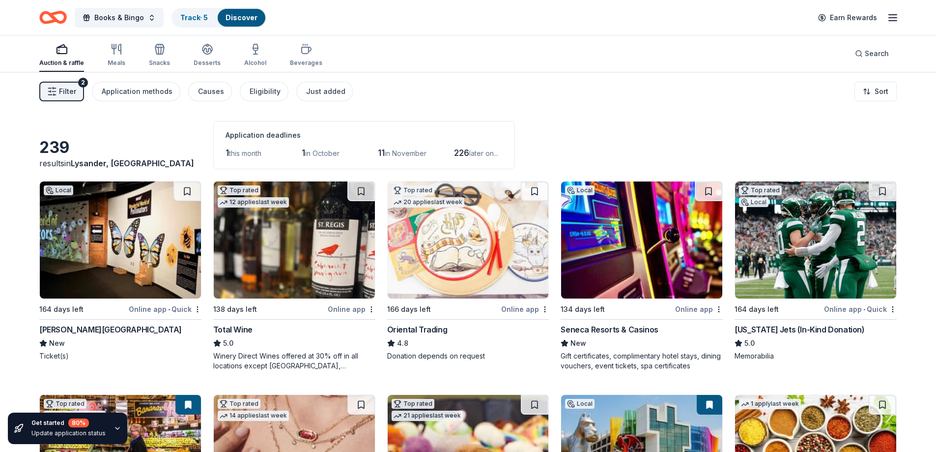
click at [760, 143] on div "239 results in Lysander, NY Application deadlines 1 this month 1 in October 11 …" at bounding box center [467, 145] width 857 height 48
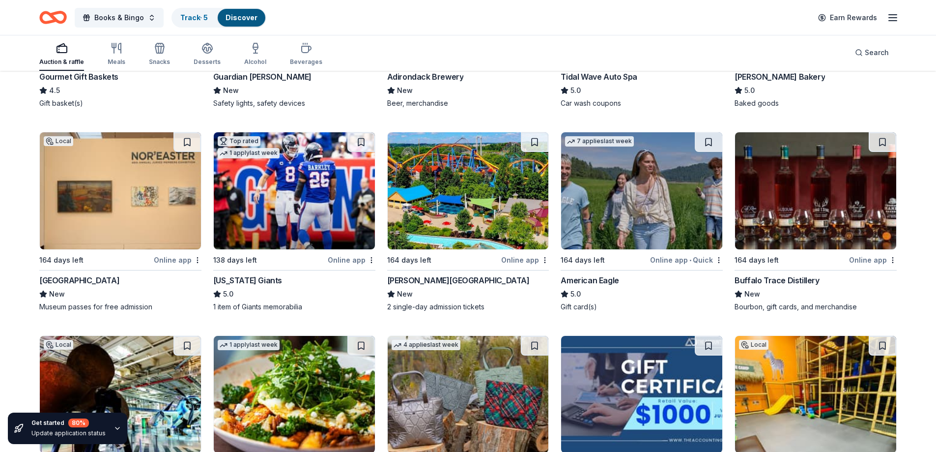
scroll to position [1513, 0]
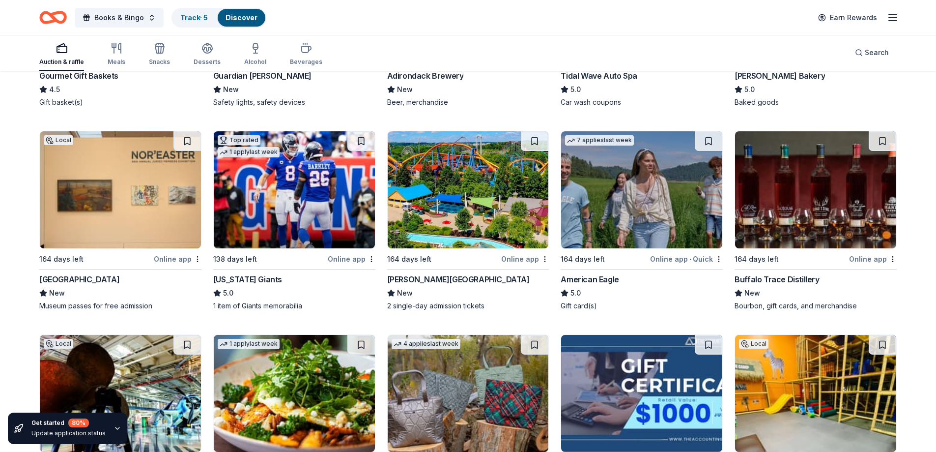
click at [477, 280] on div "Dorney Park & Wildwater Kingdom" at bounding box center [458, 279] width 143 height 12
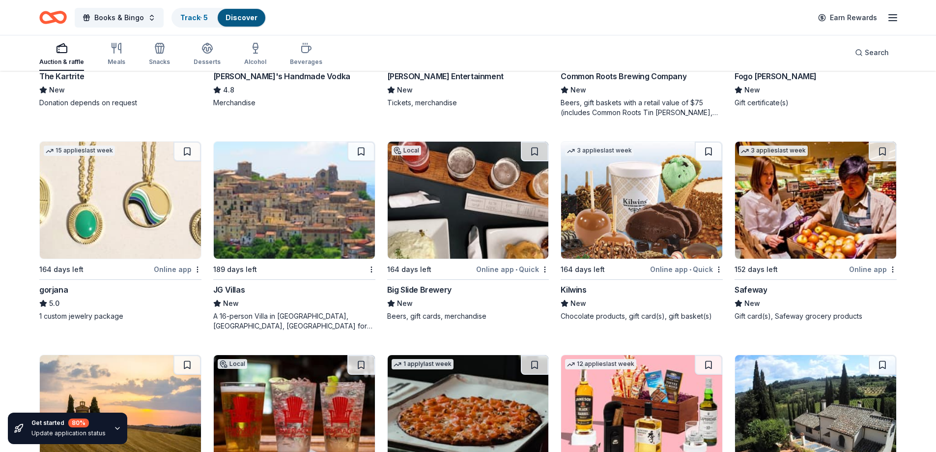
scroll to position [2151, 0]
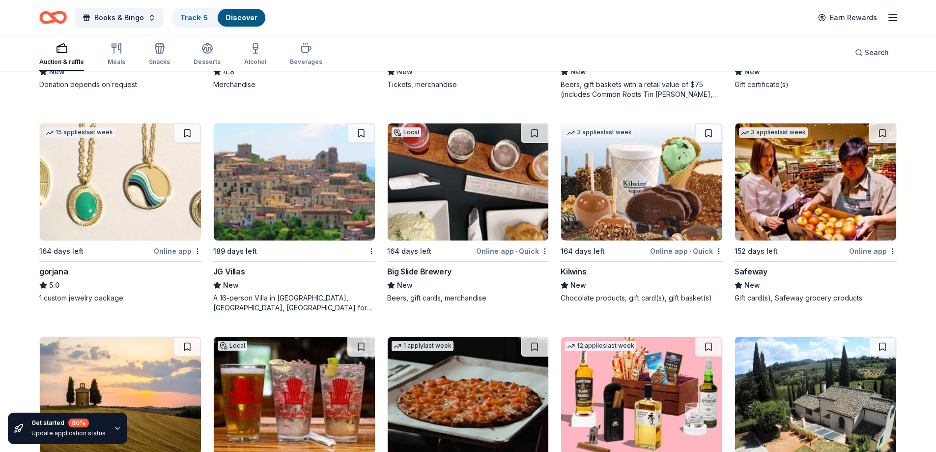
click at [409, 271] on div "Big Slide Brewery" at bounding box center [419, 271] width 64 height 12
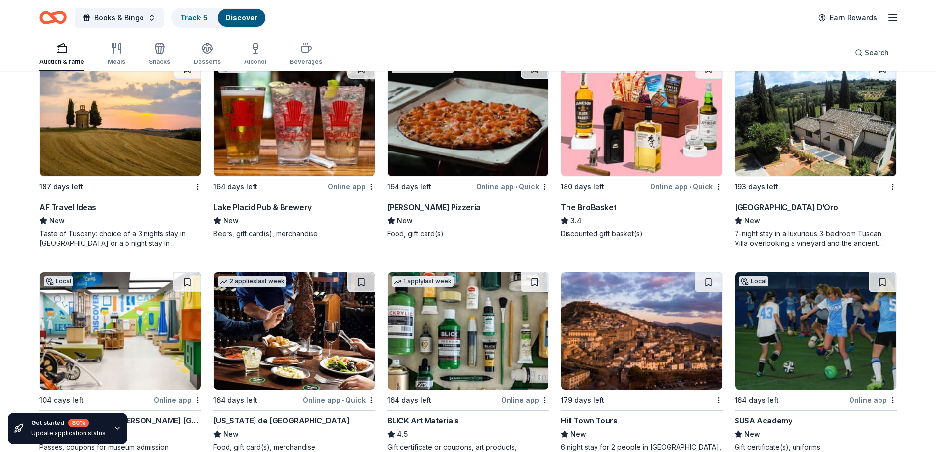
scroll to position [2392, 0]
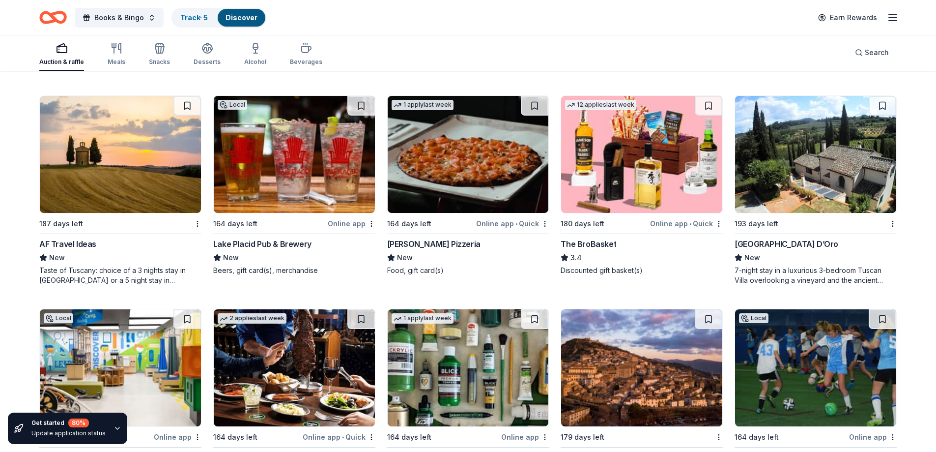
click at [252, 243] on div "Lake Placid Pub & Brewery" at bounding box center [262, 244] width 98 height 12
click at [342, 223] on div "Online app" at bounding box center [352, 223] width 48 height 12
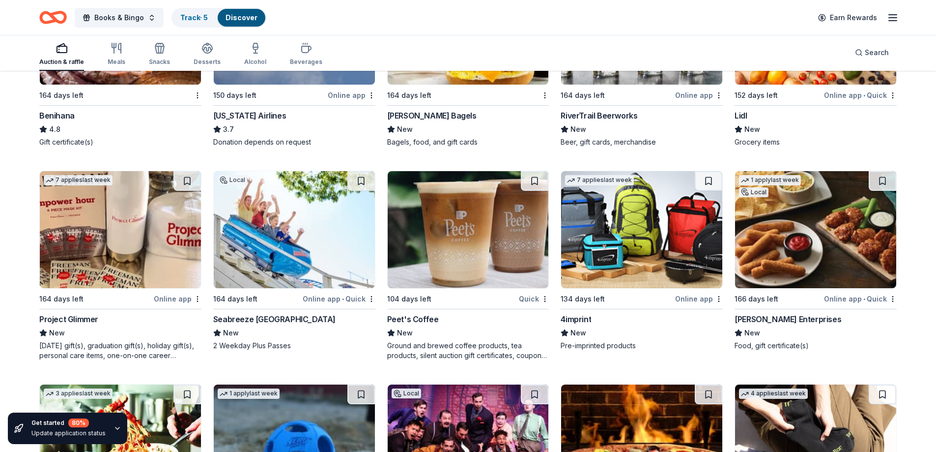
scroll to position [2984, 0]
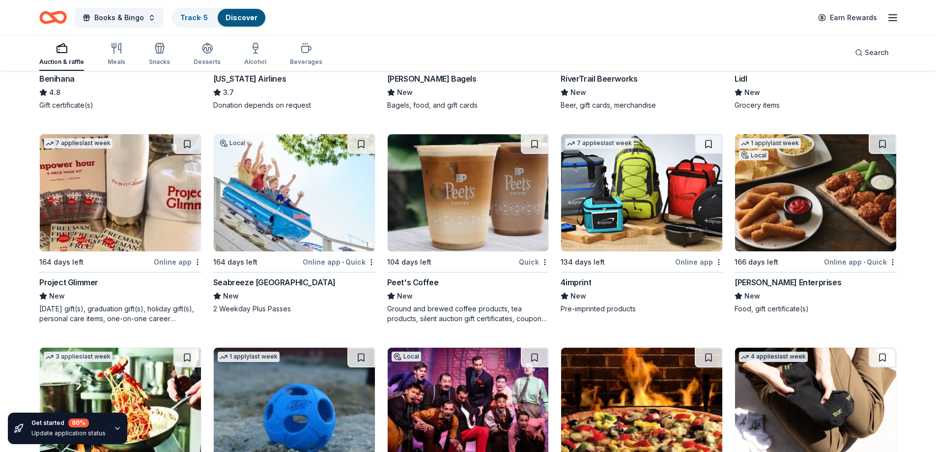
click at [617, 78] on div "RiverTrail Beerworks" at bounding box center [599, 79] width 77 height 12
click at [783, 280] on div "Doherty Enterprises" at bounding box center [788, 282] width 107 height 12
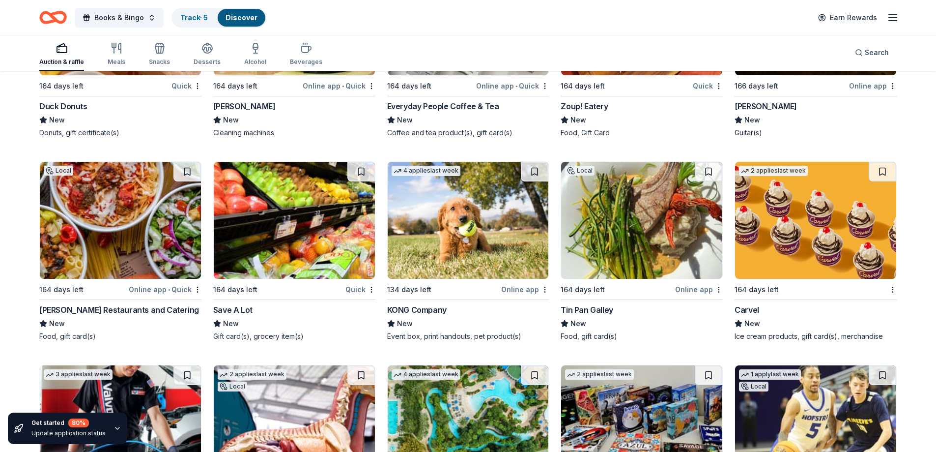
scroll to position [4065, 0]
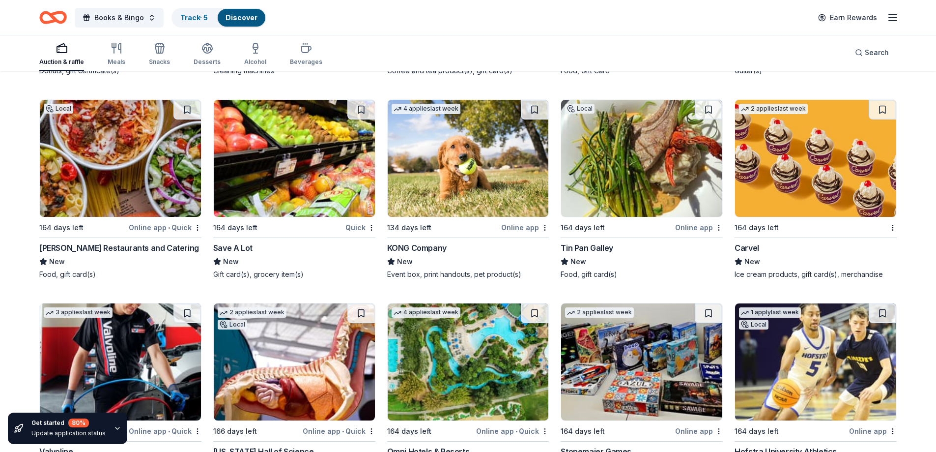
click at [142, 247] on div "Marrello Restaurants and Catering" at bounding box center [119, 248] width 160 height 12
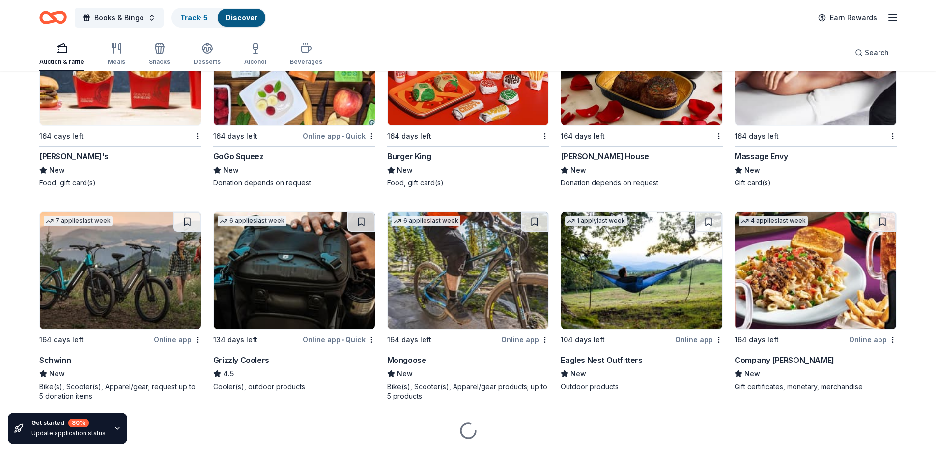
scroll to position [7711, 0]
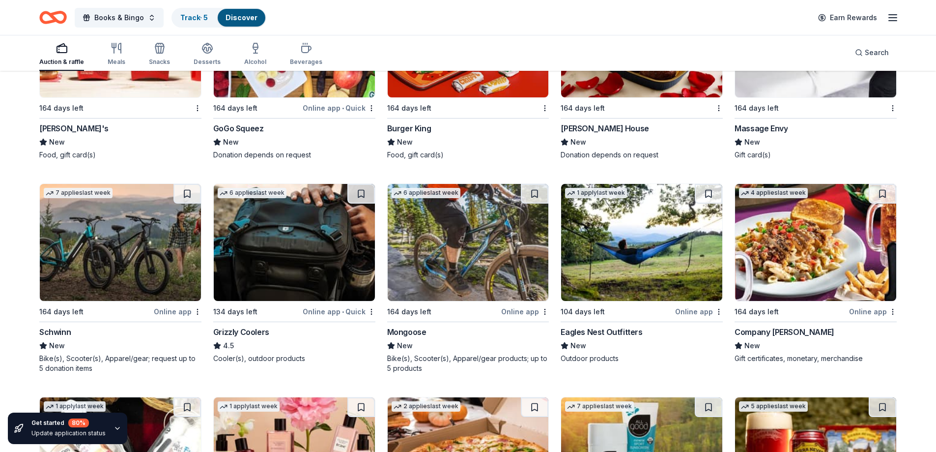
click at [776, 334] on div "Company [PERSON_NAME]" at bounding box center [785, 332] width 100 height 12
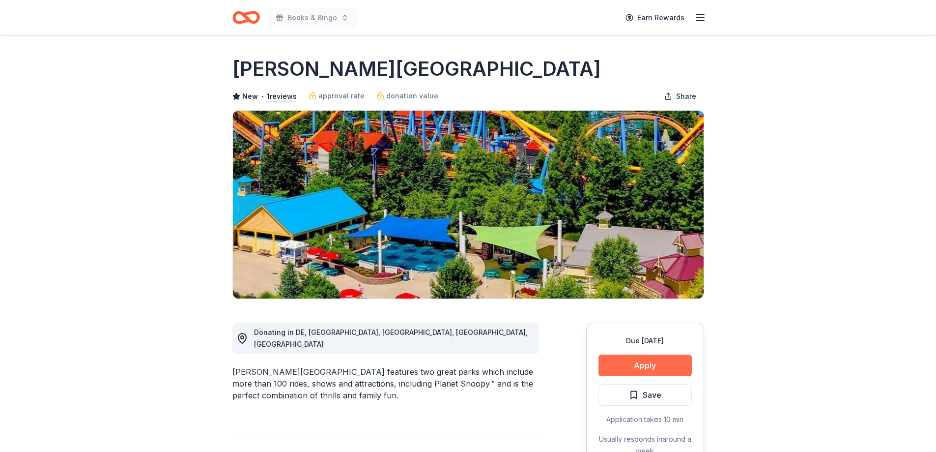
click at [638, 367] on button "Apply" at bounding box center [645, 365] width 93 height 22
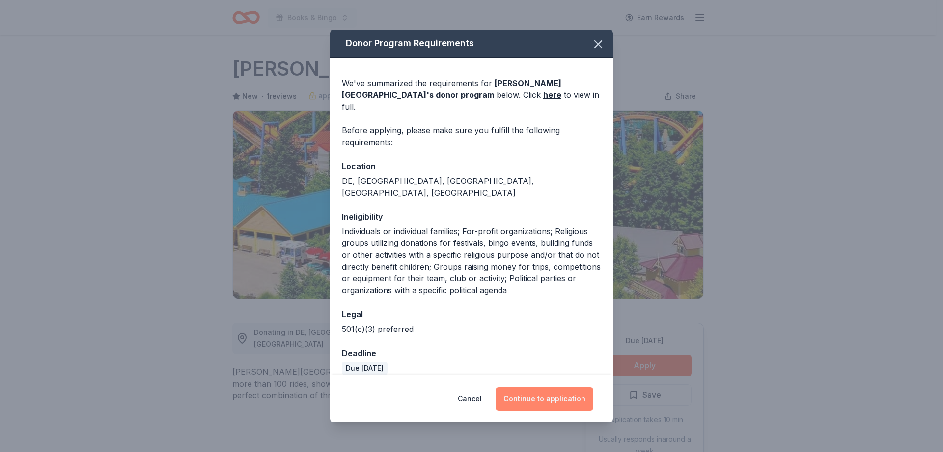
click at [543, 393] on button "Continue to application" at bounding box center [545, 399] width 98 height 24
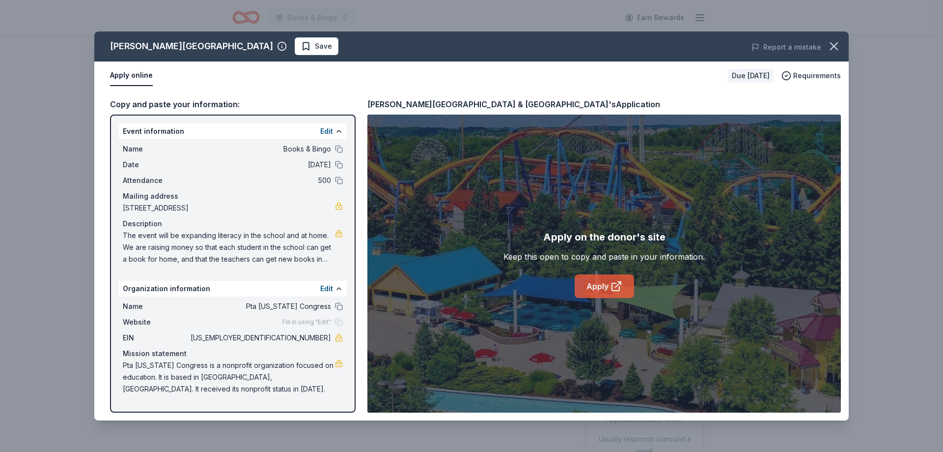
click at [605, 284] on link "Apply" at bounding box center [604, 286] width 59 height 24
click at [601, 284] on link "Apply" at bounding box center [604, 286] width 59 height 24
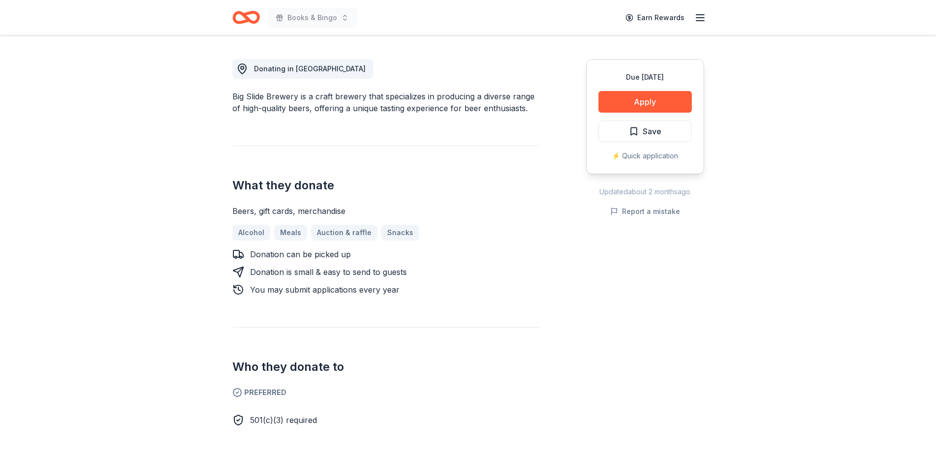
scroll to position [295, 0]
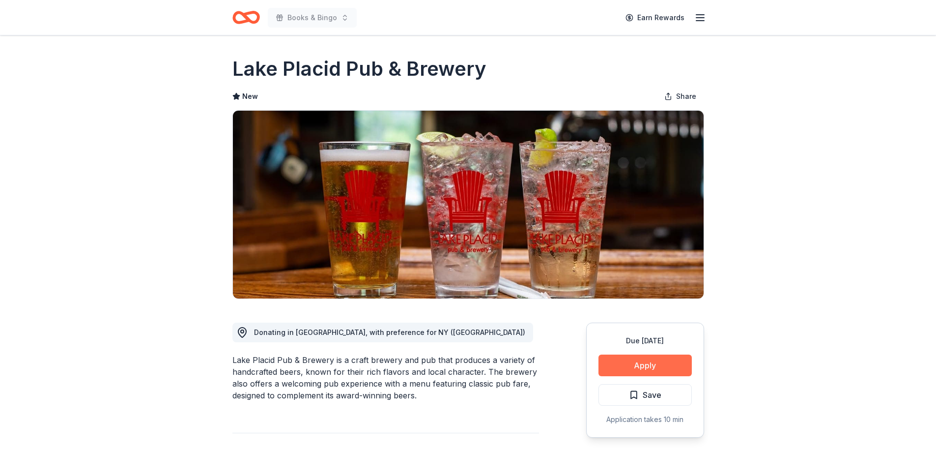
click at [659, 368] on button "Apply" at bounding box center [645, 365] width 93 height 22
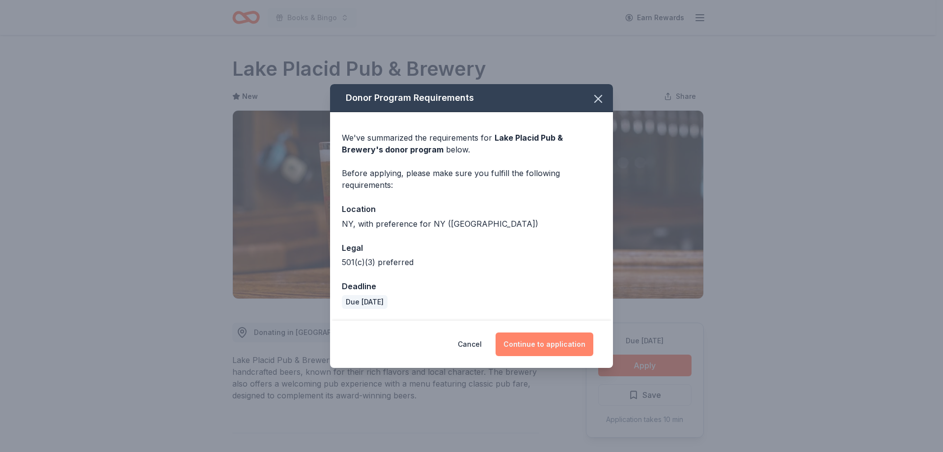
click at [555, 341] on button "Continue to application" at bounding box center [545, 344] width 98 height 24
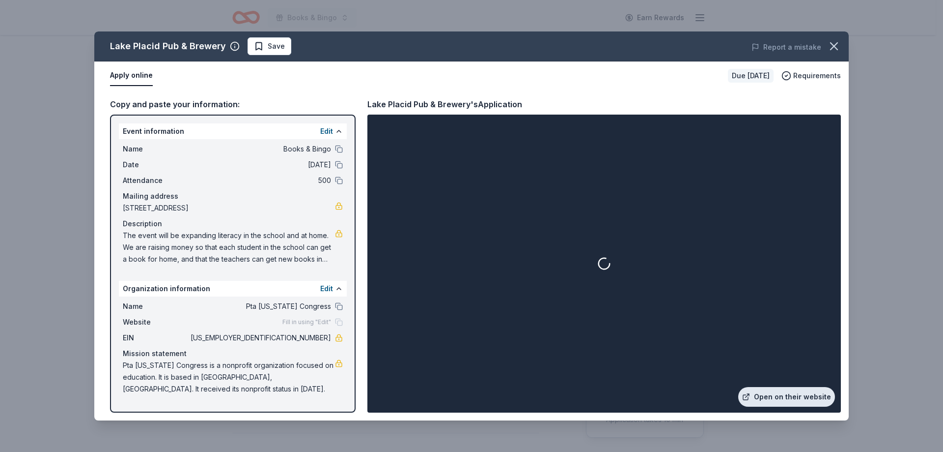
click at [771, 395] on link "Open on their website" at bounding box center [787, 397] width 97 height 20
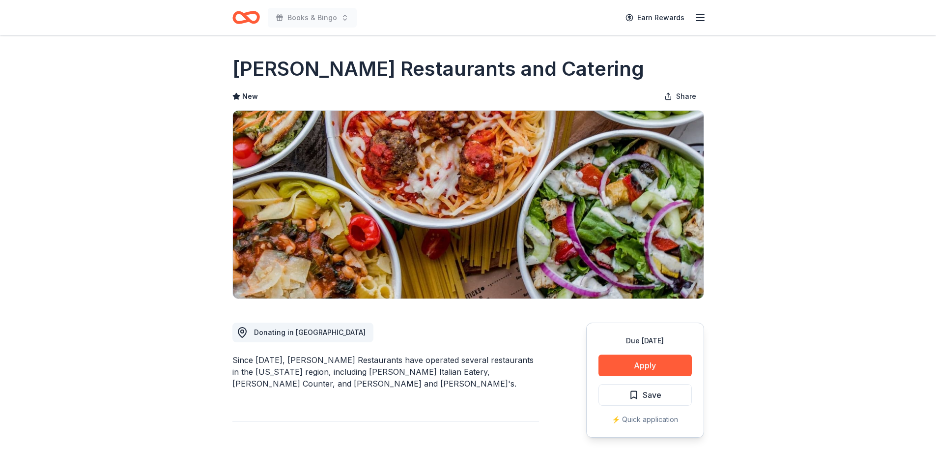
drag, startPoint x: 315, startPoint y: 371, endPoint x: 382, endPoint y: 377, distance: 67.6
click at [382, 377] on div "Since 1959, Marrello Restaurants have operated several restaurants in the New Y…" at bounding box center [385, 371] width 307 height 35
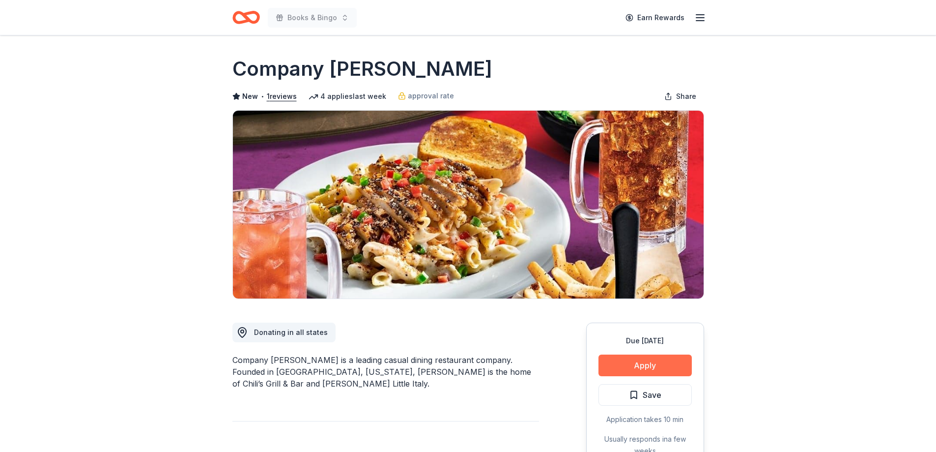
click at [646, 365] on button "Apply" at bounding box center [645, 365] width 93 height 22
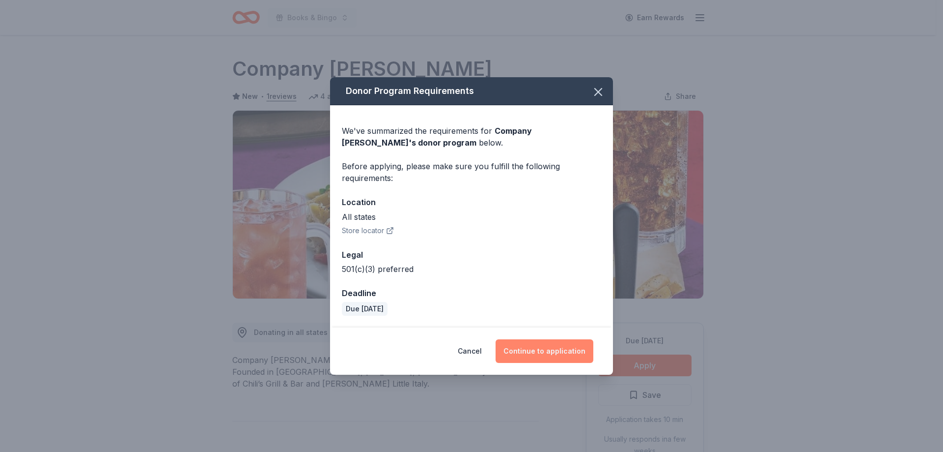
click at [559, 352] on button "Continue to application" at bounding box center [545, 351] width 98 height 24
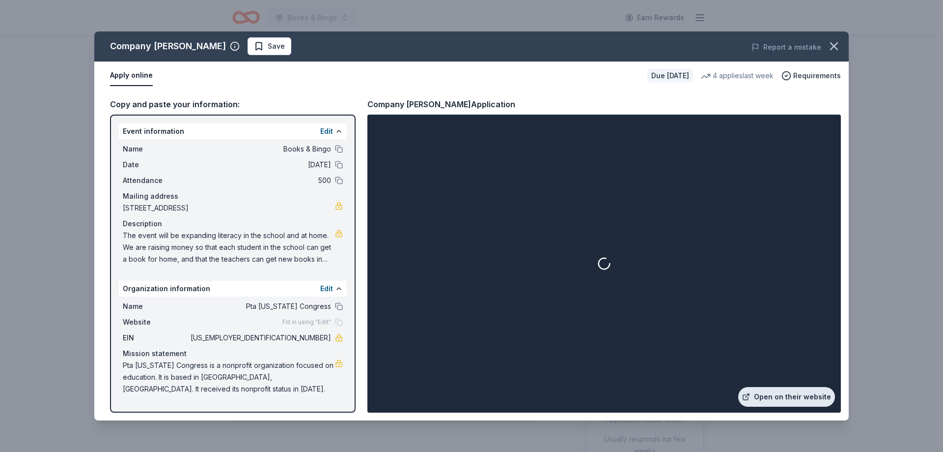
click at [809, 392] on link "Open on their website" at bounding box center [787, 397] width 97 height 20
